Goal: Navigation & Orientation: Go to known website

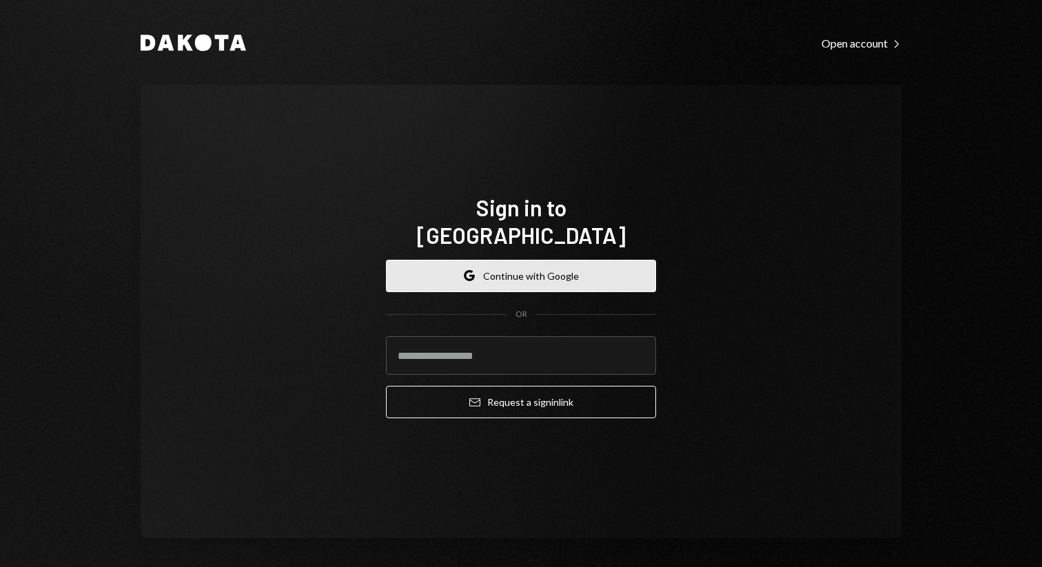
click at [503, 260] on button "Google Continue with Google" at bounding box center [521, 276] width 270 height 32
click at [494, 276] on button "Google Continue with Google" at bounding box center [521, 276] width 270 height 32
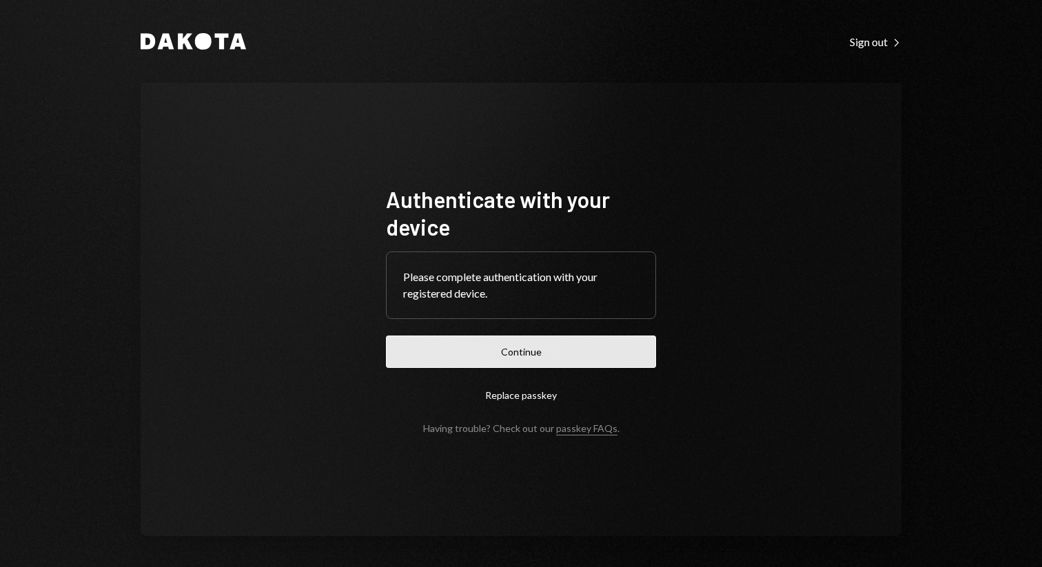
click at [505, 348] on button "Continue" at bounding box center [521, 352] width 270 height 32
